Goal: Register for event/course

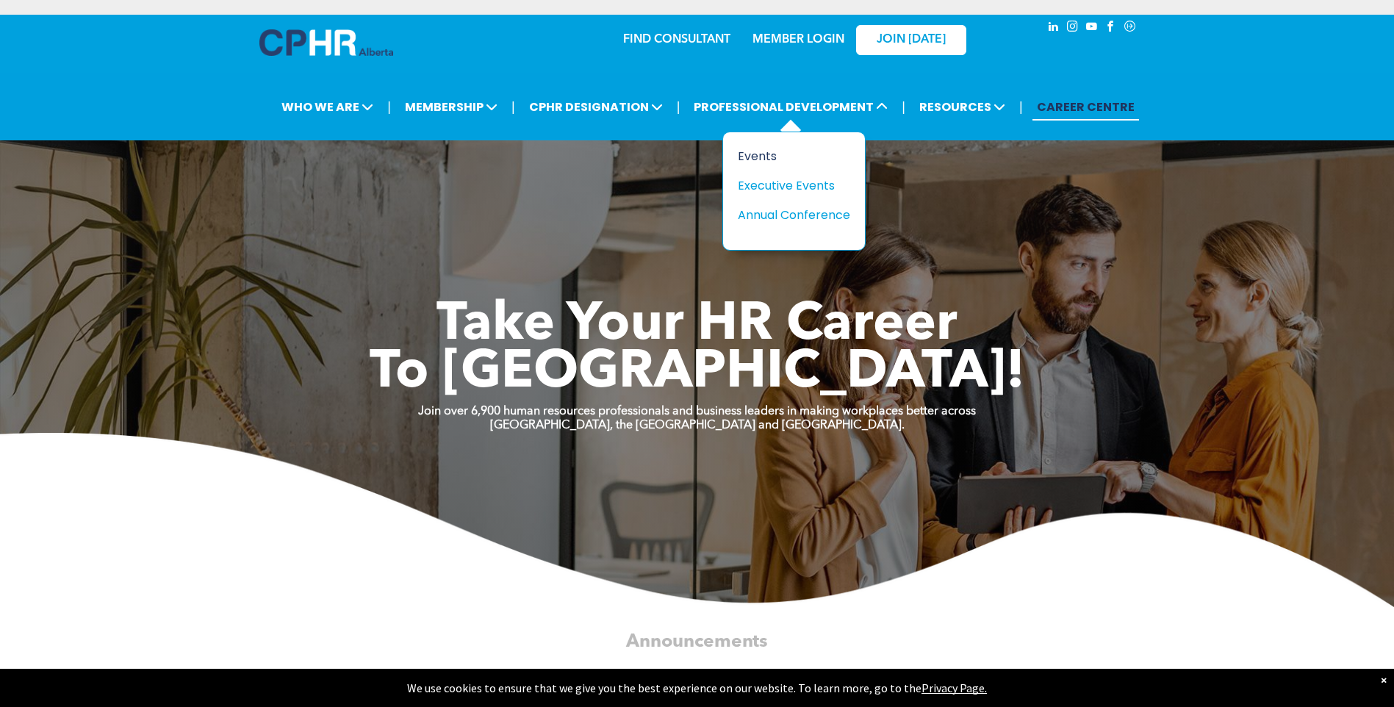
click at [768, 153] on div "Events" at bounding box center [788, 156] width 101 height 18
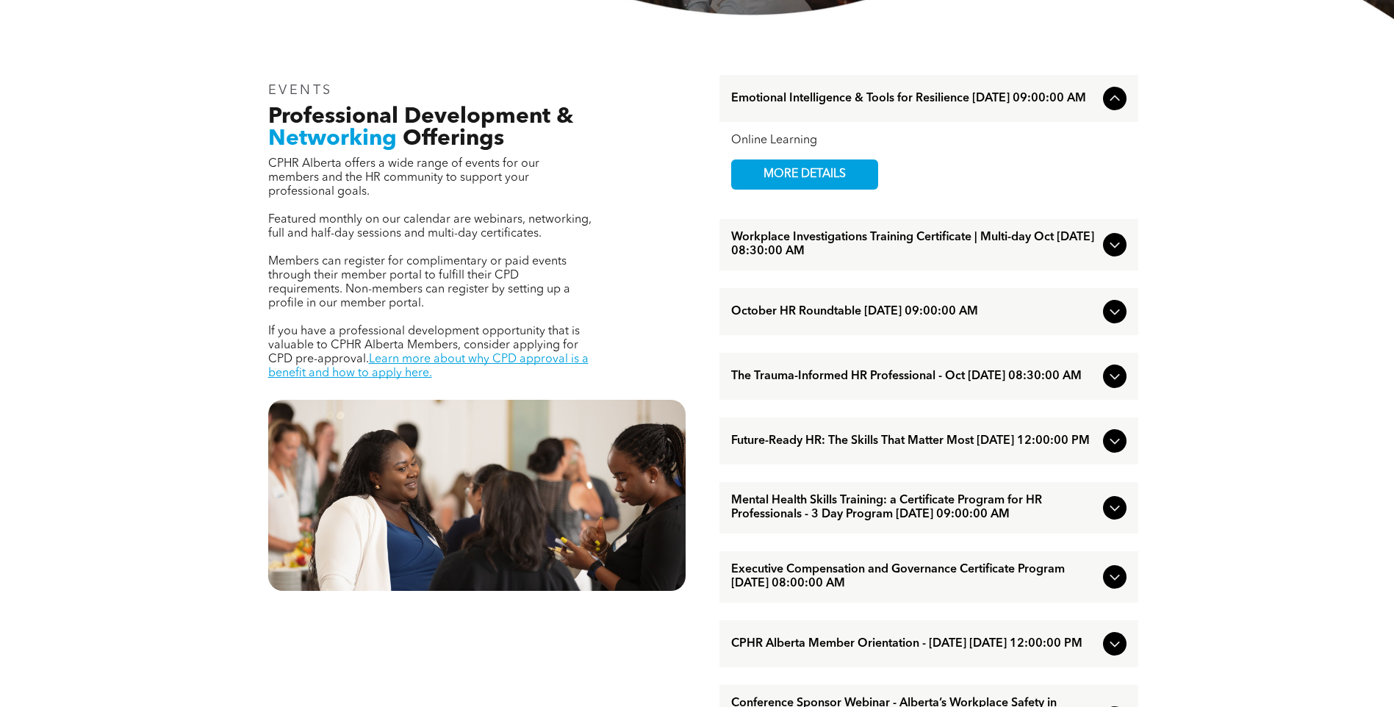
scroll to position [514, 0]
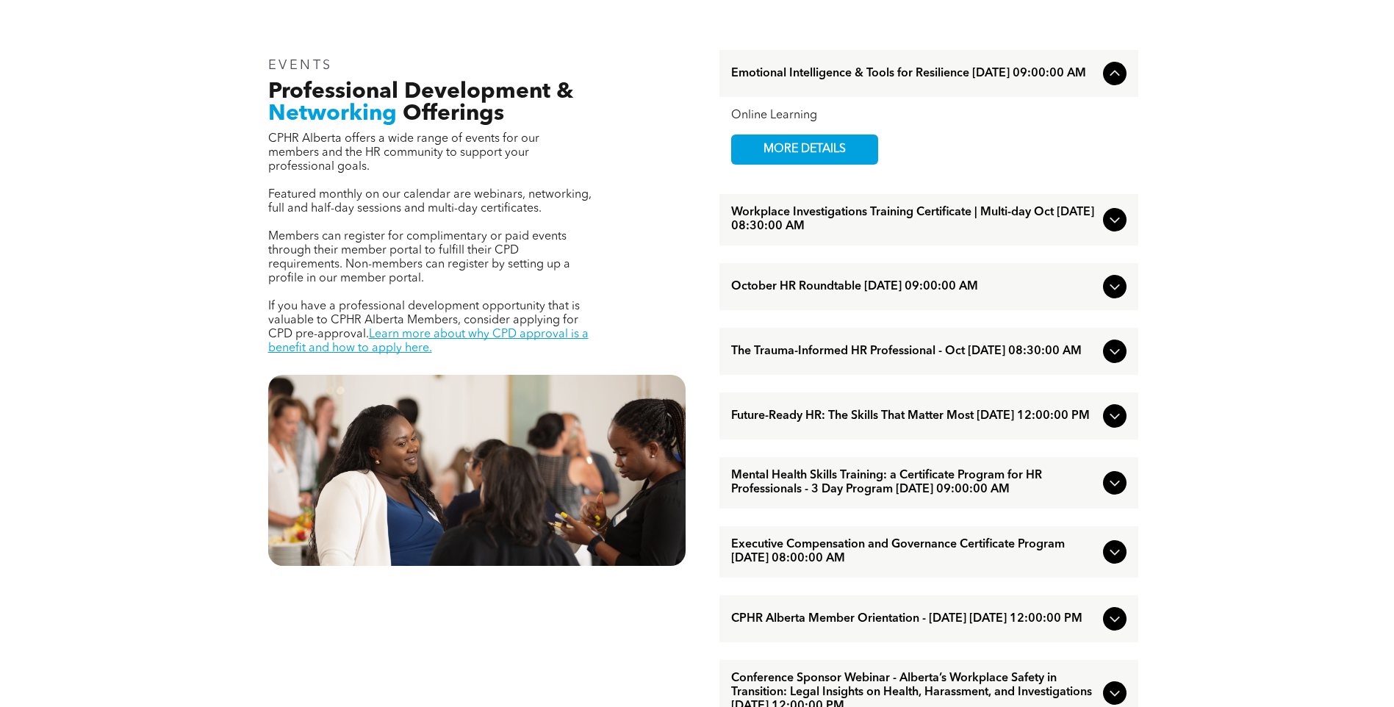
click at [1113, 353] on icon at bounding box center [1115, 351] width 18 height 18
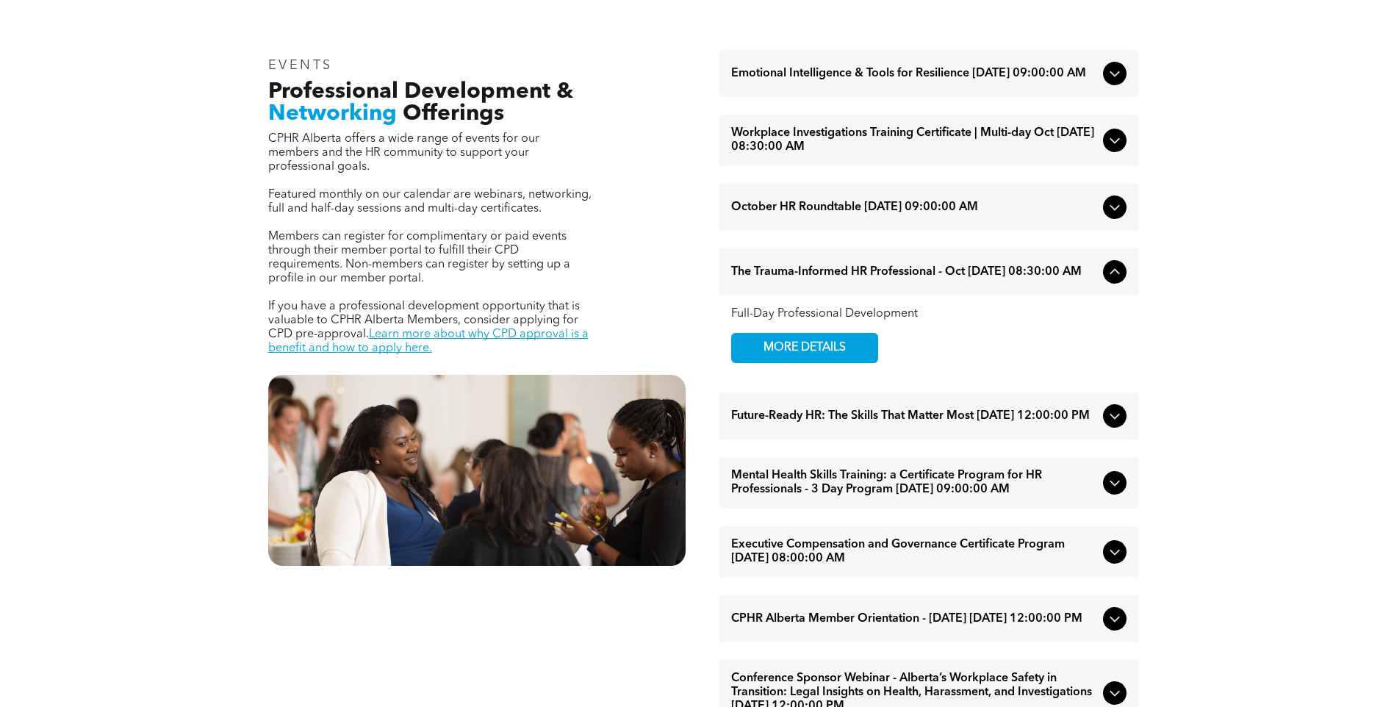
click at [1109, 273] on icon at bounding box center [1115, 272] width 18 height 18
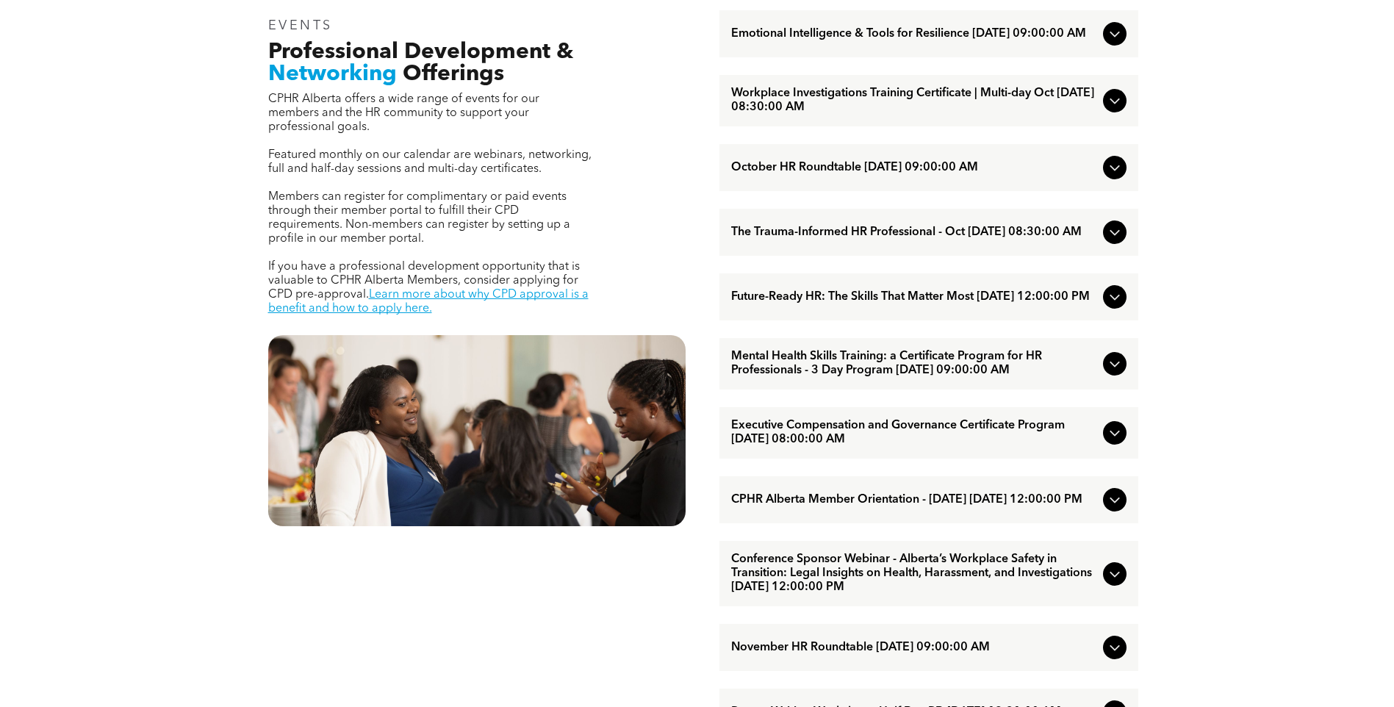
scroll to position [588, 0]
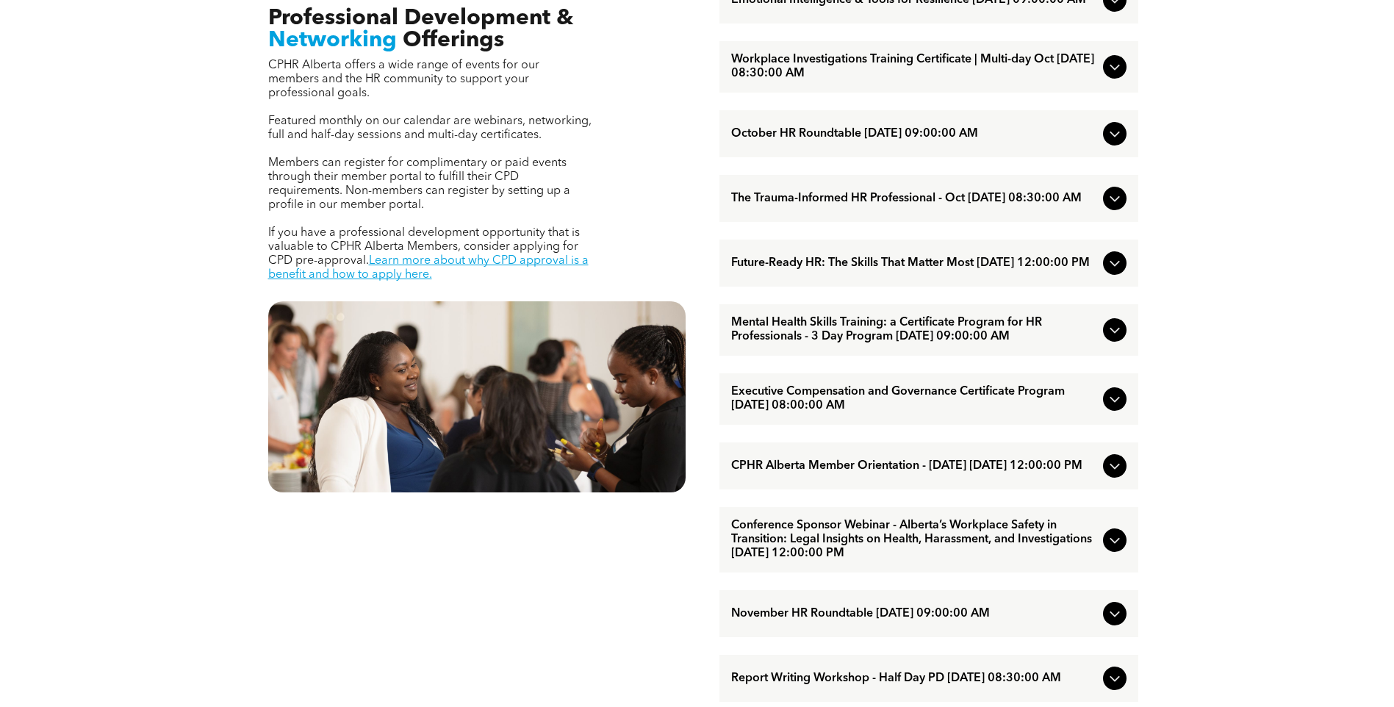
click at [1115, 267] on icon at bounding box center [1115, 264] width 10 height 6
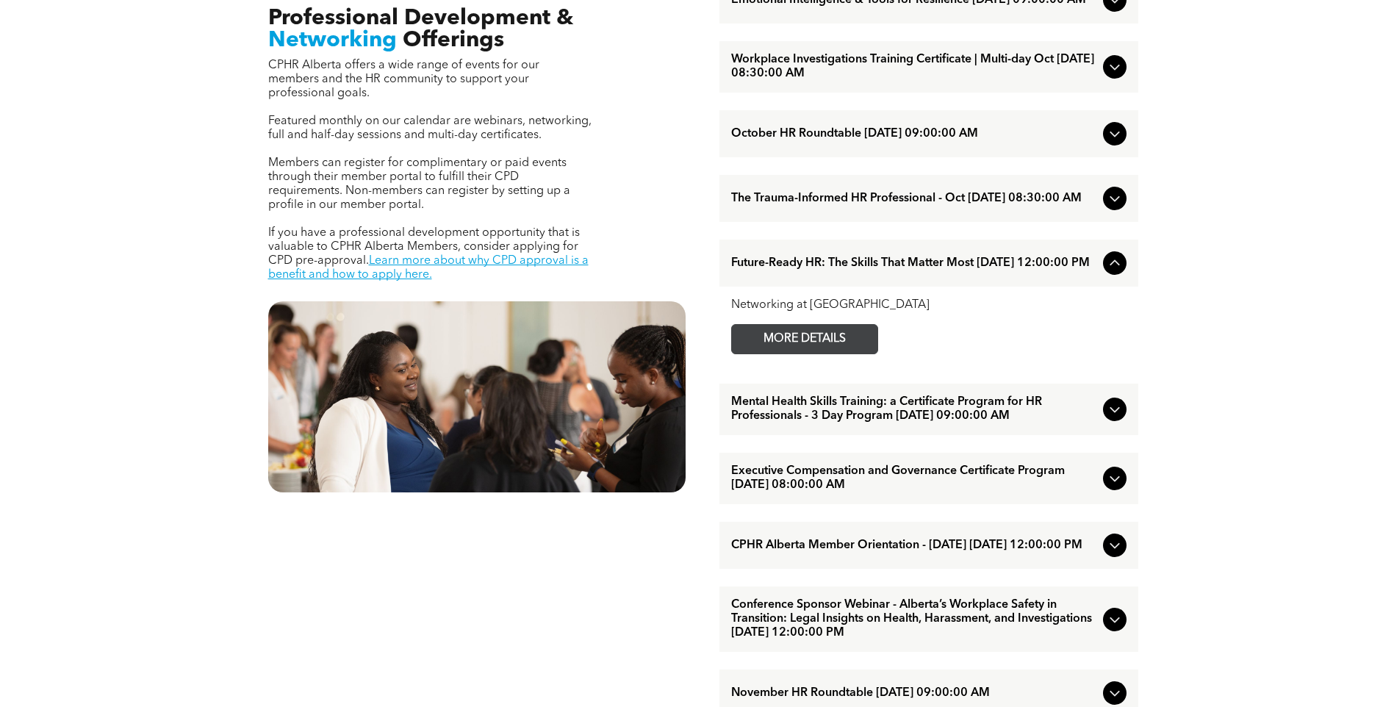
click at [819, 347] on span "MORE DETAILS" at bounding box center [805, 339] width 116 height 29
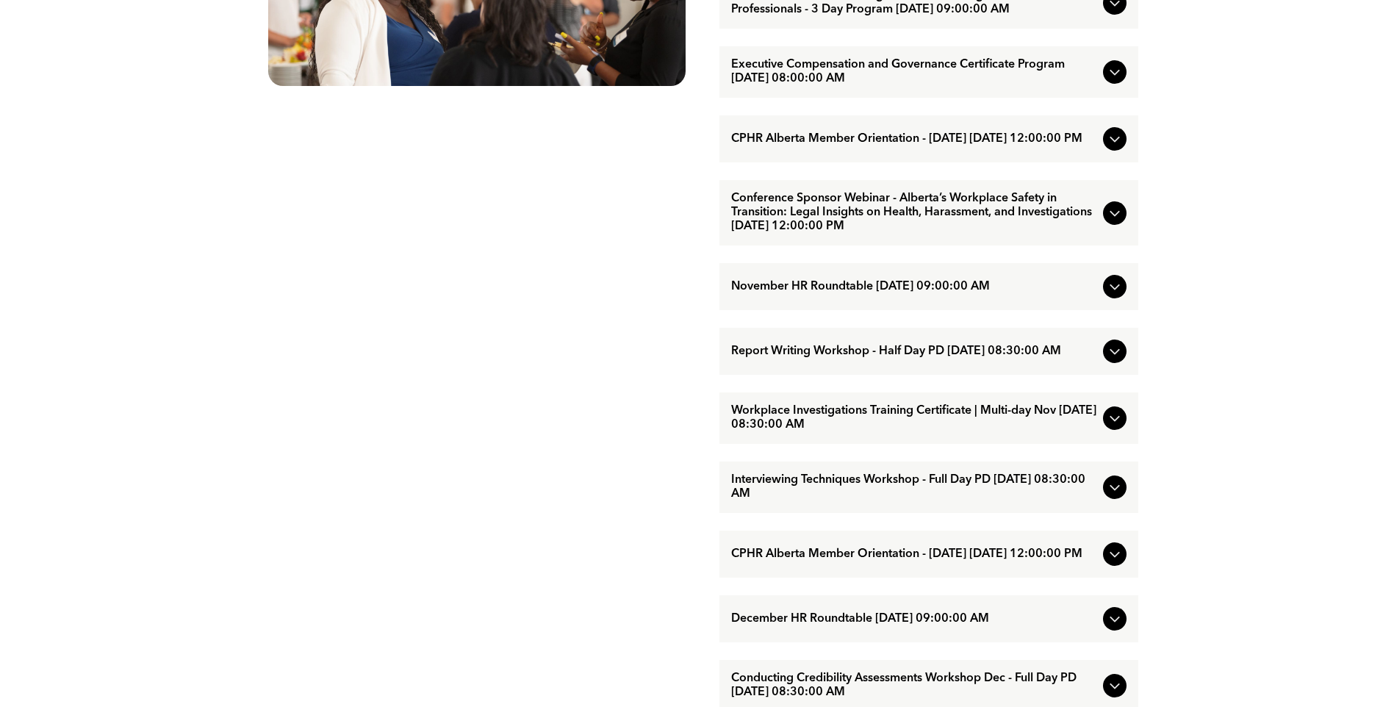
scroll to position [1029, 0]
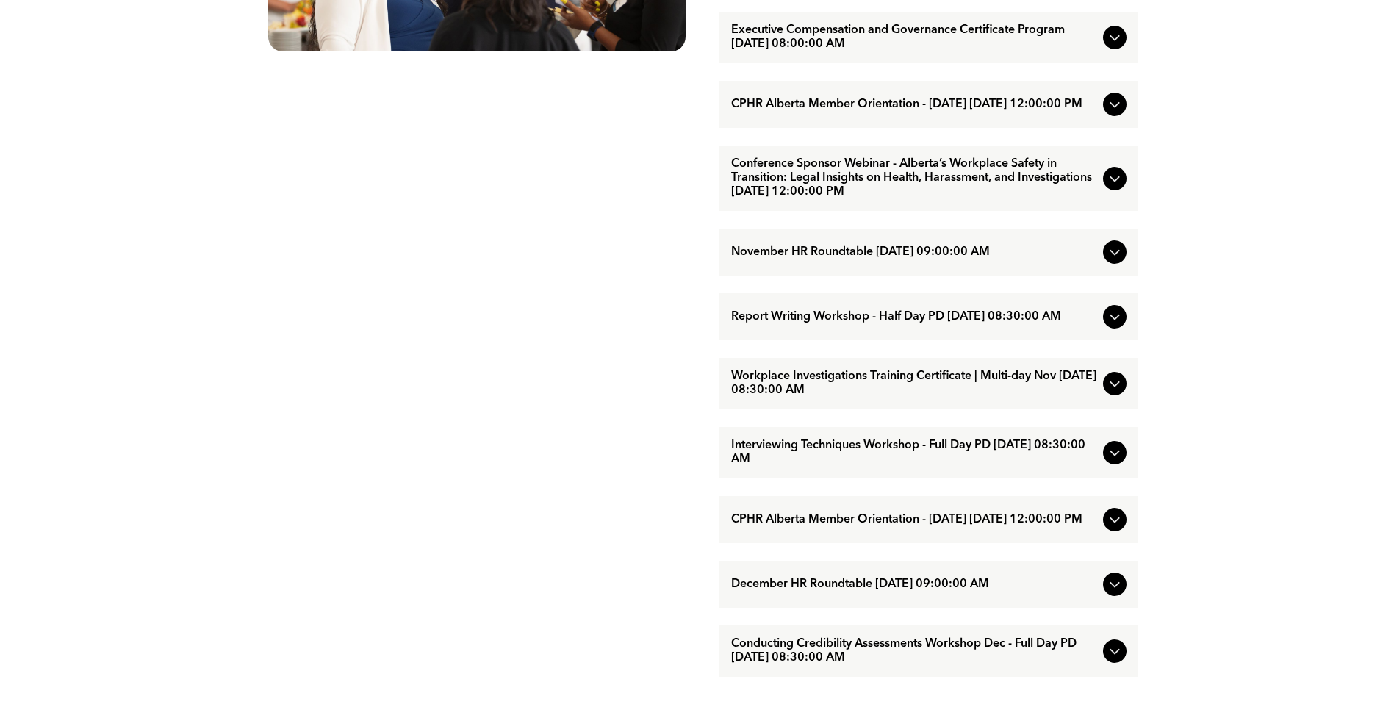
click at [1108, 461] on icon at bounding box center [1115, 453] width 18 height 18
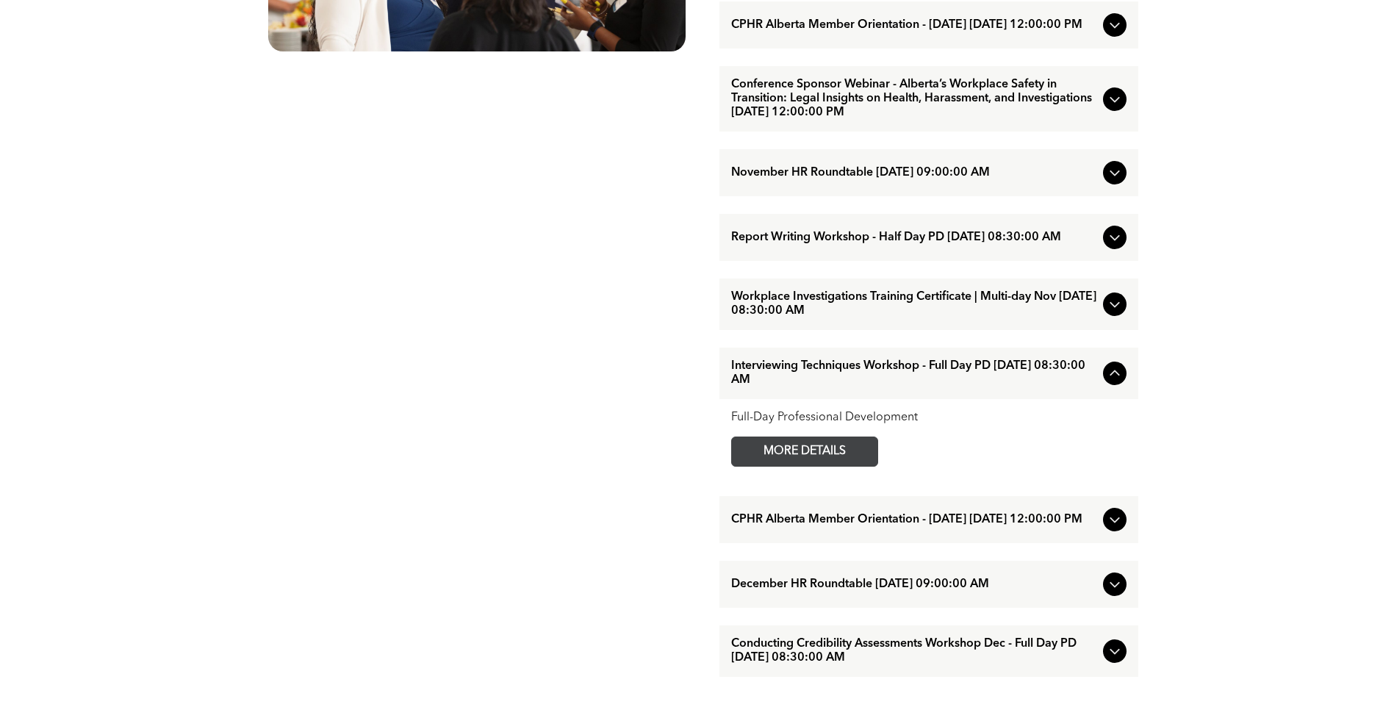
click at [860, 466] on span "MORE DETAILS" at bounding box center [805, 451] width 116 height 29
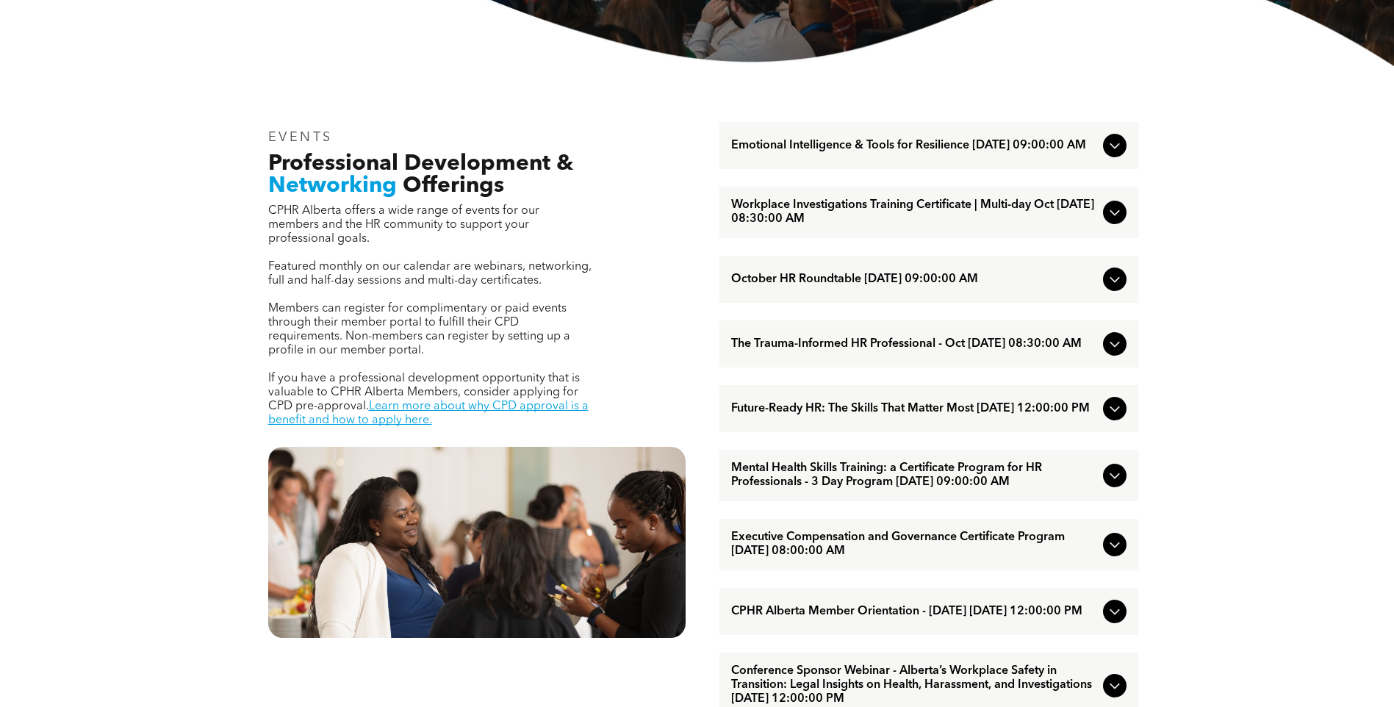
scroll to position [410, 0]
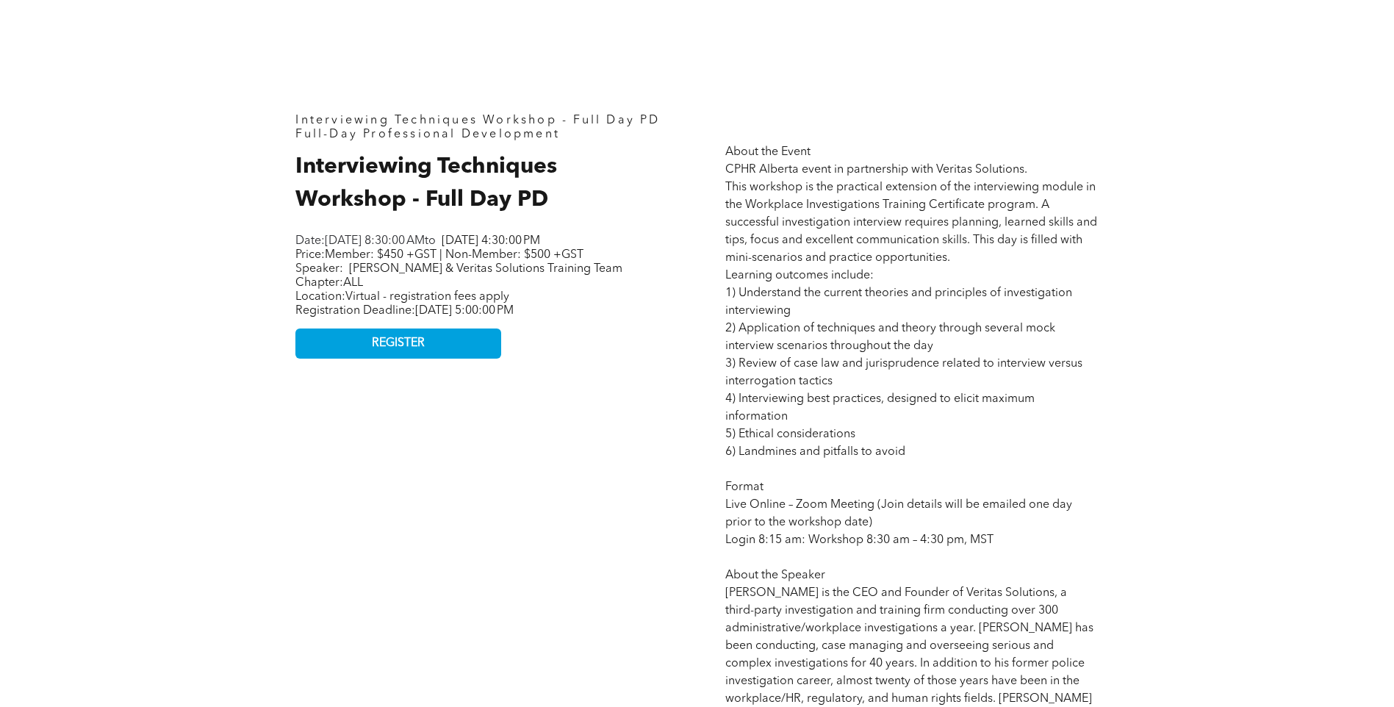
scroll to position [661, 0]
